Goal: Navigation & Orientation: Find specific page/section

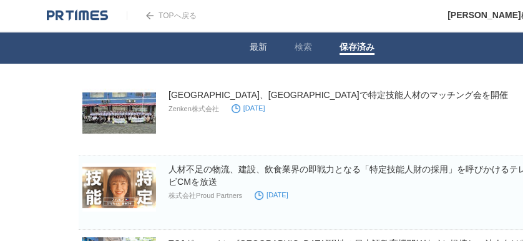
click at [255, 52] on link "最新" at bounding box center [258, 48] width 17 height 13
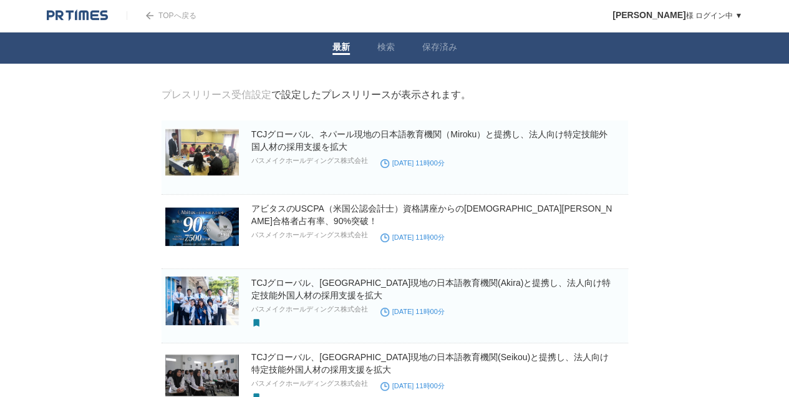
click at [76, 17] on img at bounding box center [77, 15] width 61 height 12
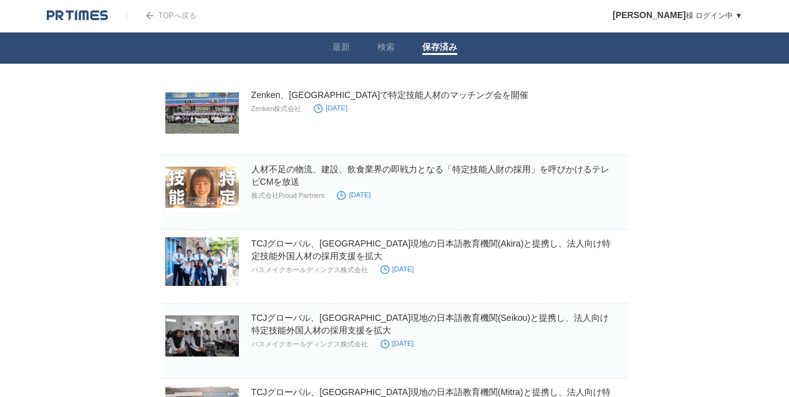
click at [176, 14] on link "TOPへ戻る" at bounding box center [161, 15] width 69 height 9
